Goal: Transaction & Acquisition: Purchase product/service

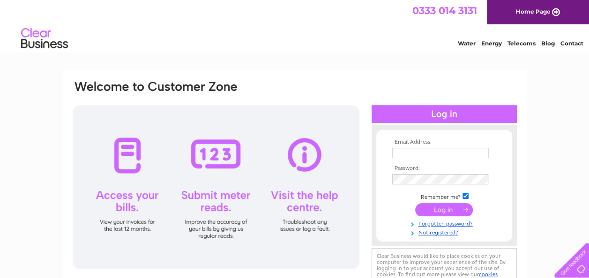
type input "debbie@plantationflorist.co.uk"
click at [434, 207] on input "submit" at bounding box center [444, 209] width 58 height 13
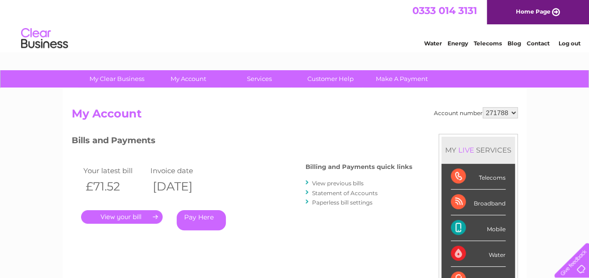
click at [128, 214] on link "." at bounding box center [122, 217] width 82 height 14
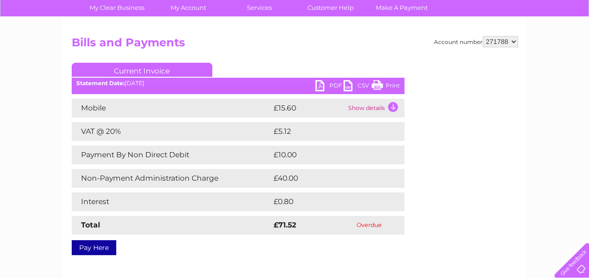
scroll to position [65, 0]
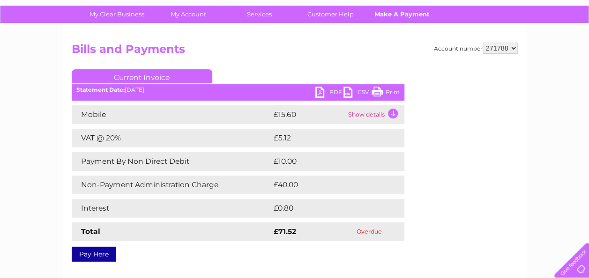
click at [391, 14] on link "Make A Payment" at bounding box center [401, 14] width 77 height 17
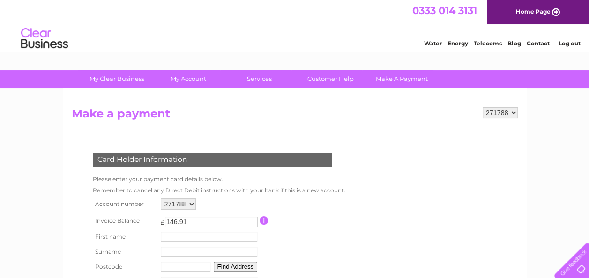
click at [263, 216] on td at bounding box center [301, 220] width 83 height 17
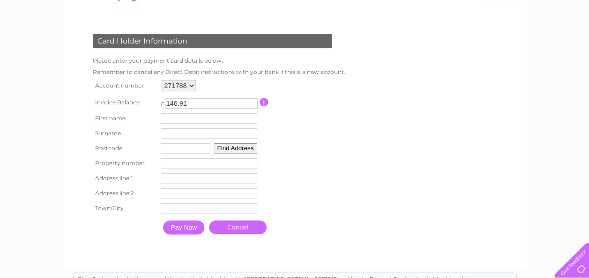
scroll to position [125, 0]
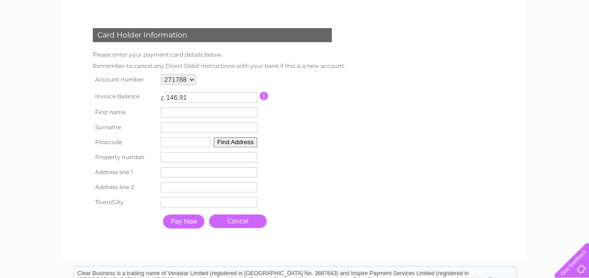
click at [263, 94] on input "button" at bounding box center [264, 96] width 9 height 8
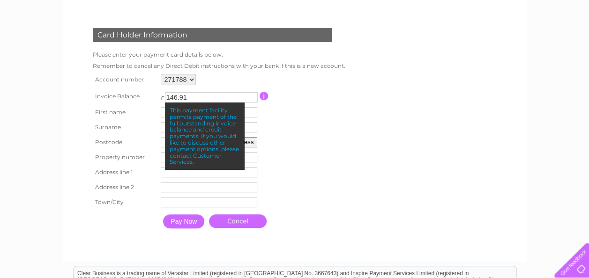
click at [231, 121] on div "This payment facility permits payment of the full outstanding invoice balance a…" at bounding box center [205, 136] width 80 height 67
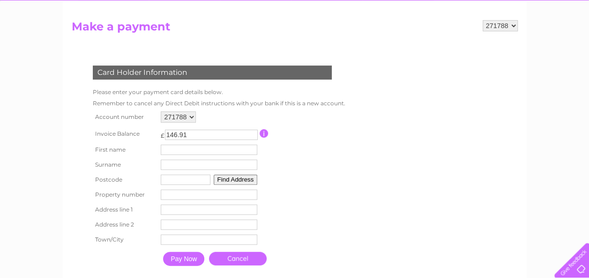
scroll to position [0, 0]
